Goal: Transaction & Acquisition: Purchase product/service

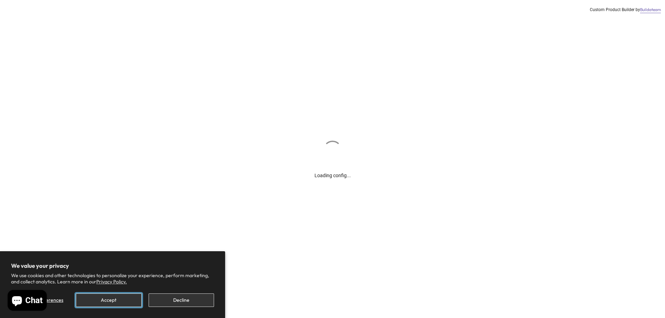
click at [105, 300] on button "Accept" at bounding box center [108, 301] width 65 height 14
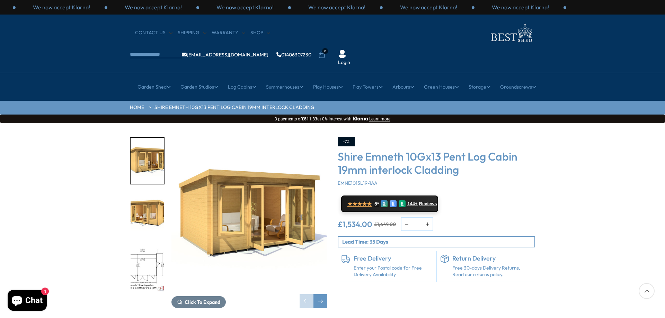
click at [148, 198] on img "2 / 15" at bounding box center [147, 215] width 33 height 46
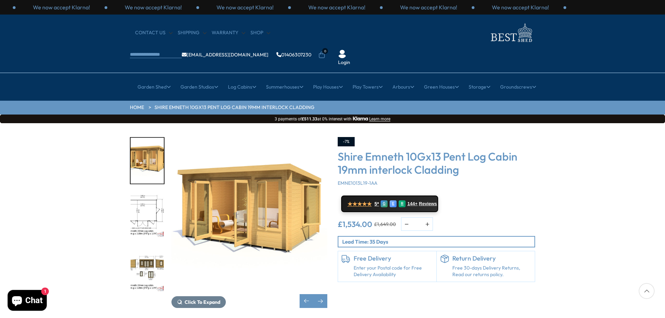
click at [151, 192] on img "3 / 15" at bounding box center [147, 215] width 33 height 46
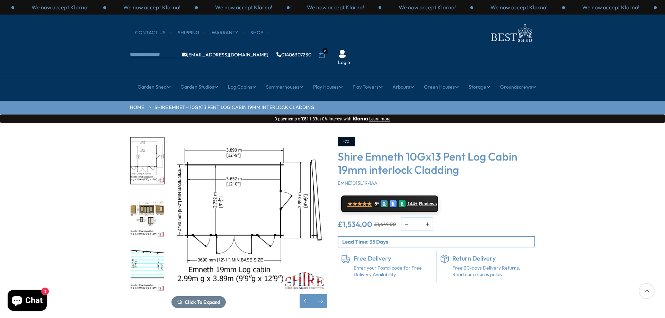
click at [148, 192] on img "4 / 15" at bounding box center [147, 215] width 33 height 46
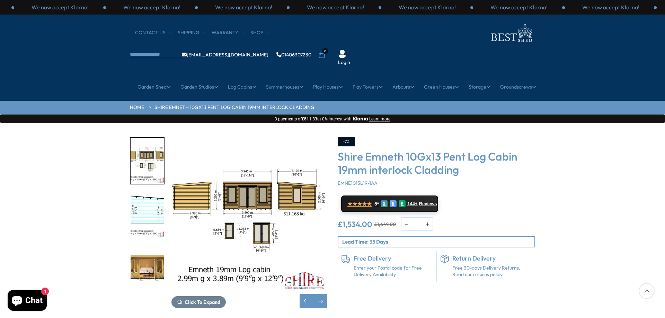
click at [143, 192] on img "5 / 15" at bounding box center [147, 215] width 33 height 46
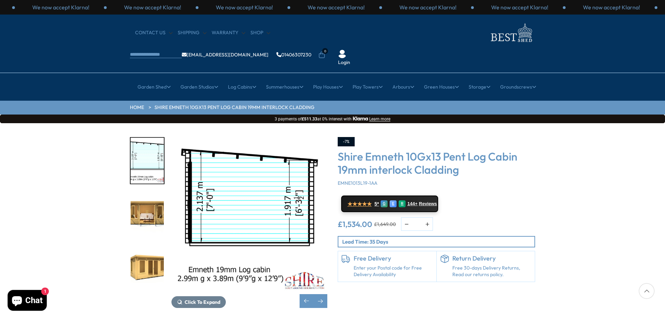
click at [149, 248] on img "7 / 15" at bounding box center [147, 269] width 33 height 46
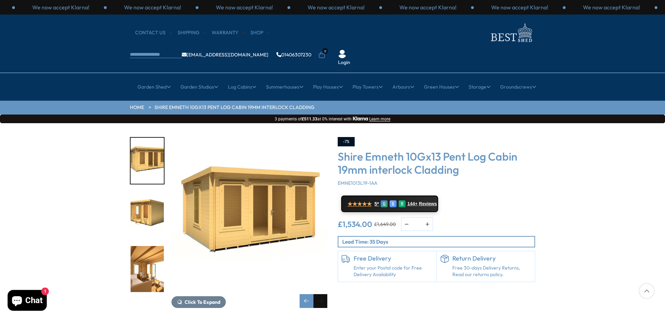
click at [323, 295] on div "Next slide" at bounding box center [321, 302] width 14 height 14
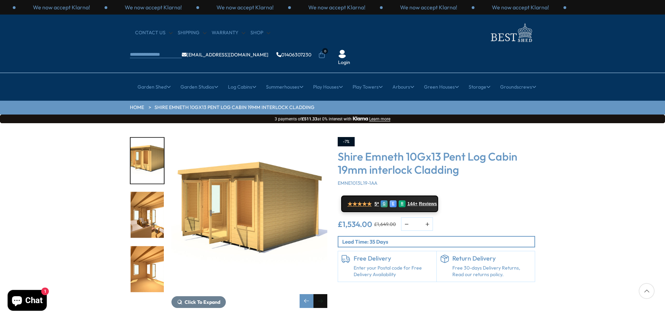
click at [322, 295] on div "Next slide" at bounding box center [321, 302] width 14 height 14
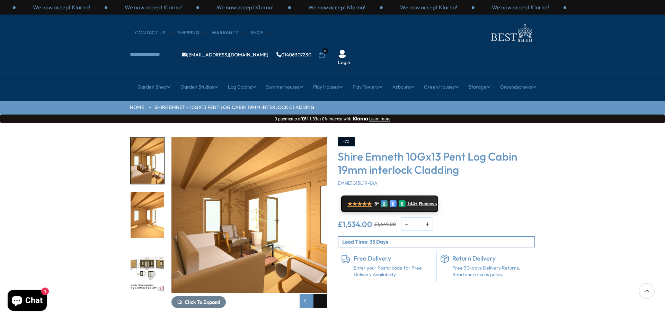
click at [322, 295] on div "Next slide" at bounding box center [321, 302] width 14 height 14
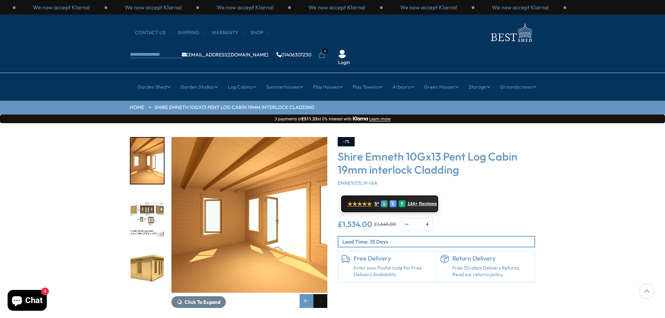
click at [322, 295] on div "Next slide" at bounding box center [321, 302] width 14 height 14
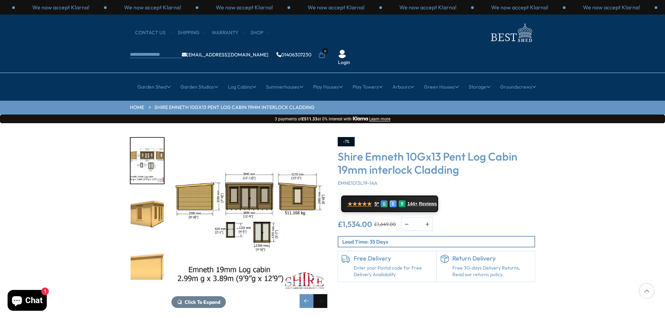
click at [320, 295] on div "Next slide" at bounding box center [321, 302] width 14 height 14
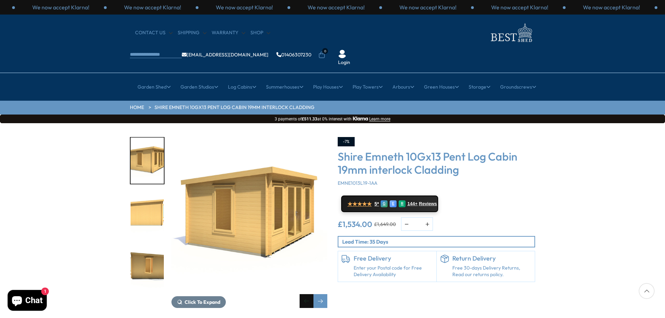
click at [307, 295] on div "Previous slide" at bounding box center [307, 302] width 14 height 14
